Goal: Find specific page/section: Find specific page/section

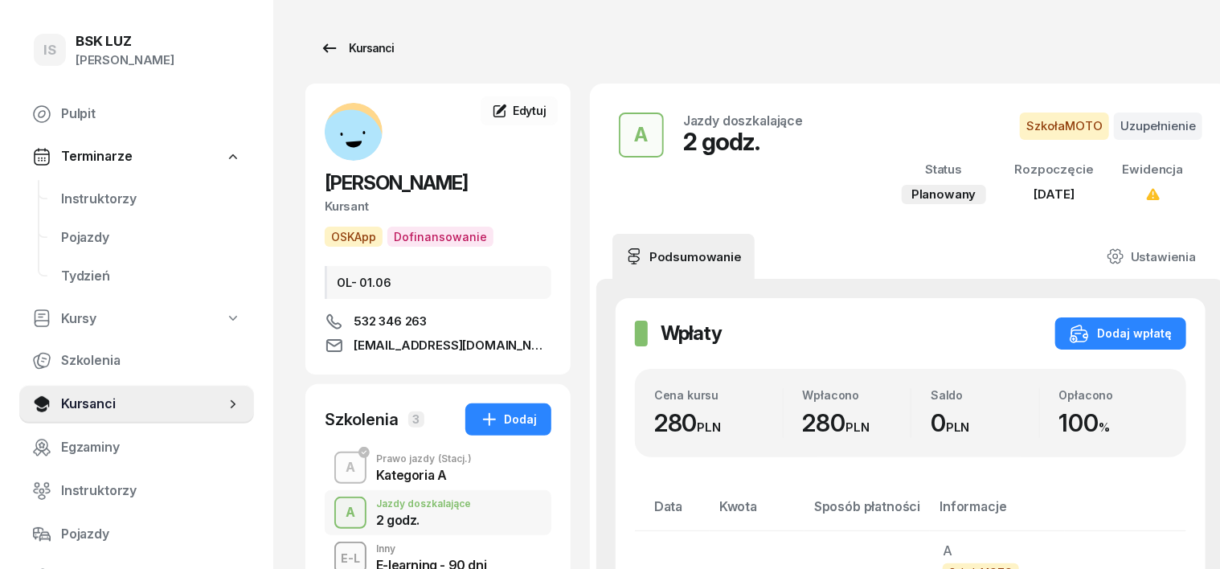
click at [332, 49] on div "Kursanci" at bounding box center [357, 48] width 74 height 19
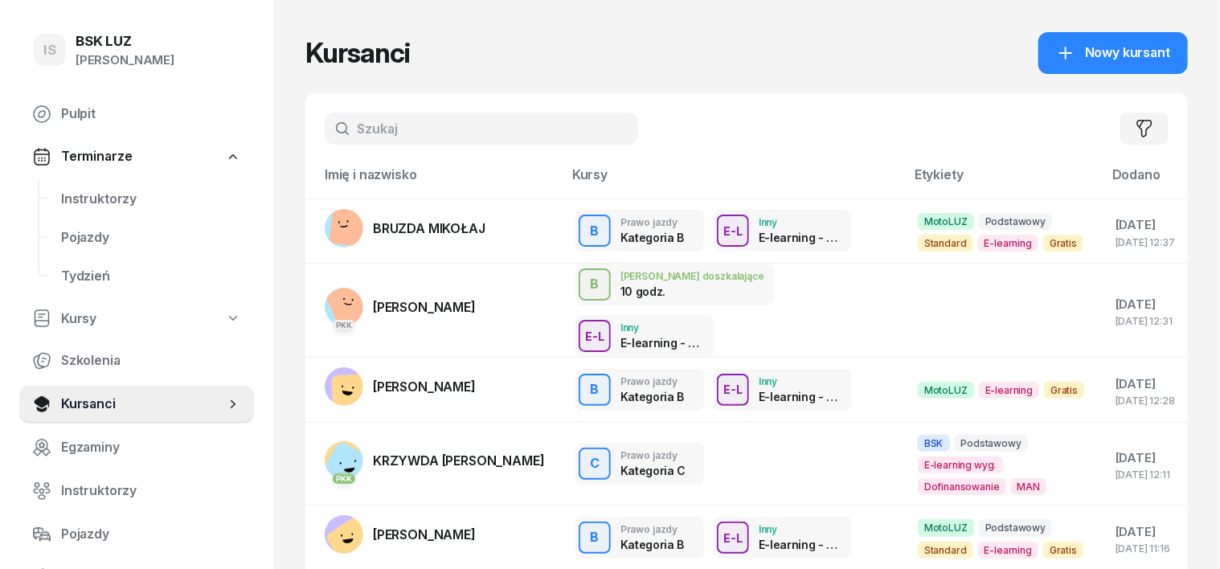
click at [317, 111] on div "Filtruj" at bounding box center [746, 128] width 883 height 71
click at [327, 128] on input "text" at bounding box center [481, 129] width 313 height 32
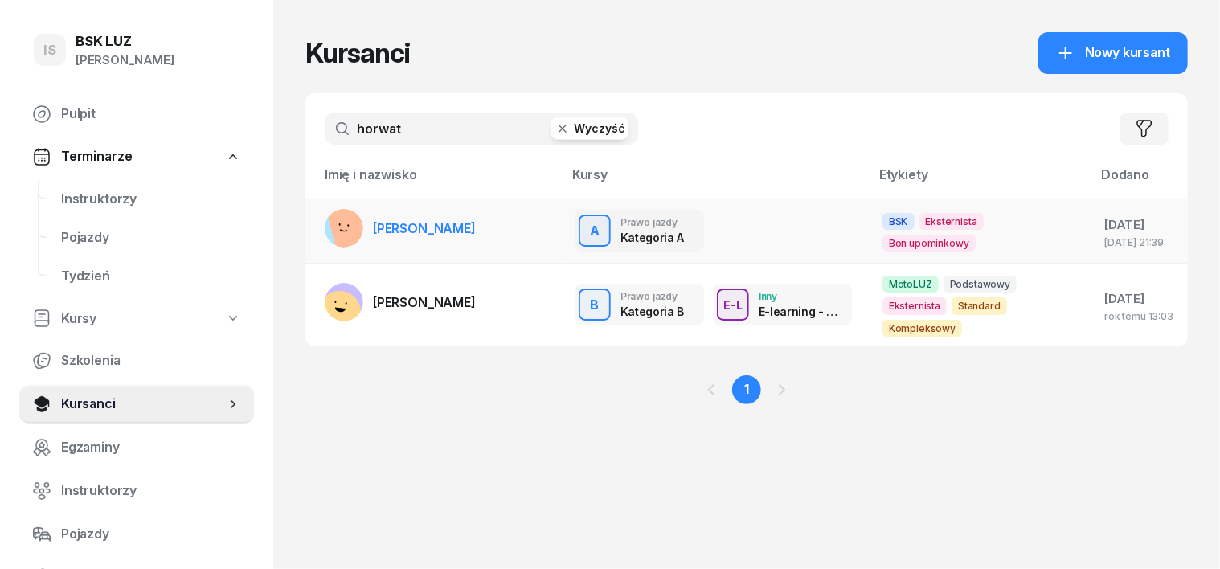
type input "horwat"
click at [326, 233] on rect at bounding box center [351, 223] width 51 height 51
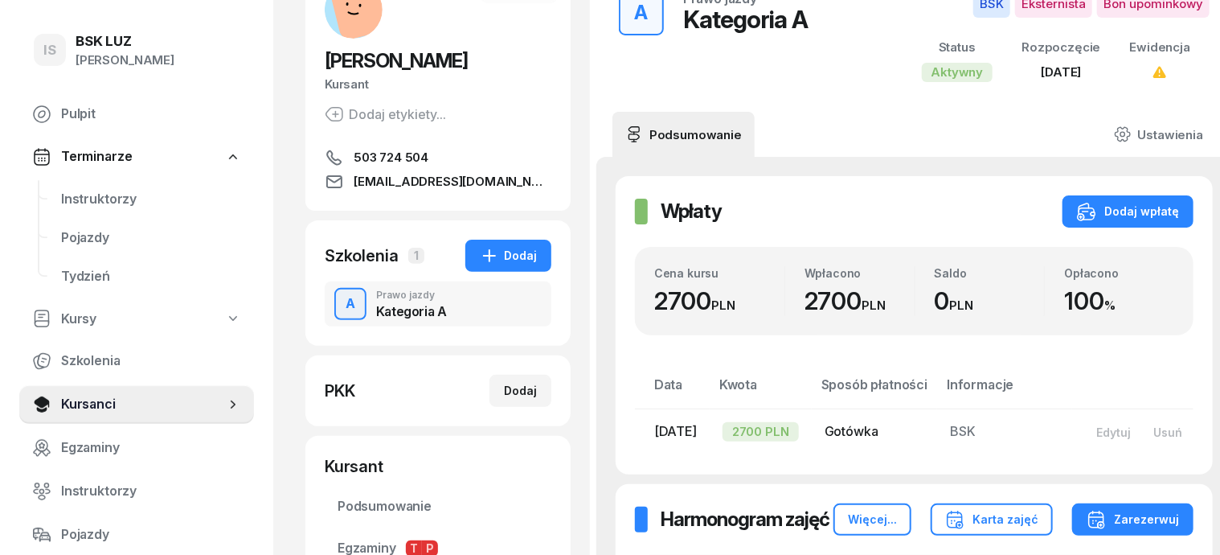
scroll to position [119, 0]
